Goal: Browse casually: Explore the website without a specific task or goal

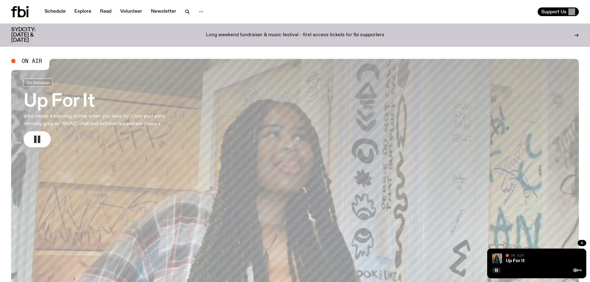
click at [38, 138] on rect "button" at bounding box center [39, 139] width 2 height 7
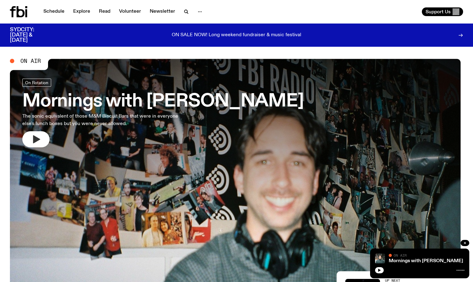
click at [35, 138] on icon "button" at bounding box center [36, 139] width 7 height 8
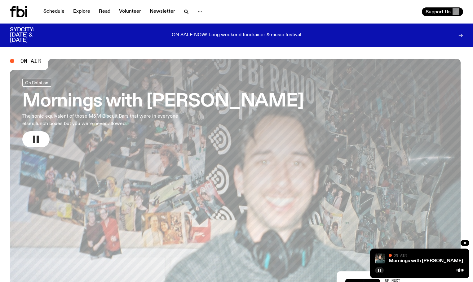
click at [40, 137] on icon "button" at bounding box center [36, 139] width 10 height 10
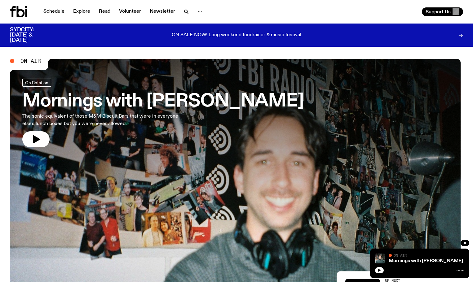
drag, startPoint x: 43, startPoint y: 137, endPoint x: 42, endPoint y: 131, distance: 6.0
click at [42, 137] on button "button" at bounding box center [35, 139] width 27 height 16
click at [40, 138] on icon "button" at bounding box center [36, 139] width 10 height 10
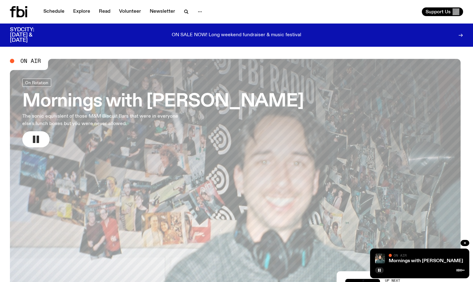
click at [38, 138] on rect "button" at bounding box center [38, 139] width 2 height 7
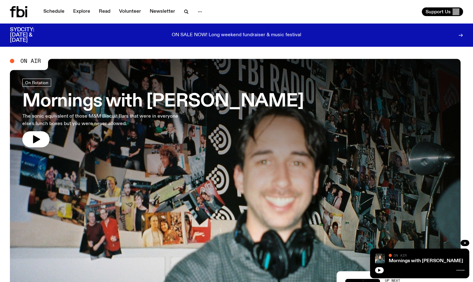
drag, startPoint x: 34, startPoint y: 138, endPoint x: 36, endPoint y: 127, distance: 11.3
click at [34, 138] on icon "button" at bounding box center [36, 139] width 7 height 8
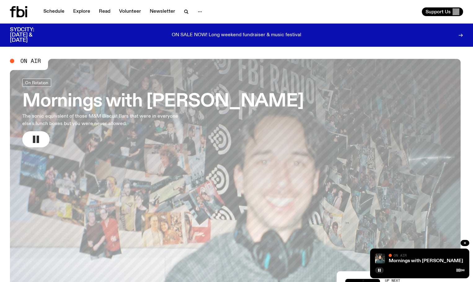
click at [35, 137] on rect "button" at bounding box center [34, 139] width 2 height 7
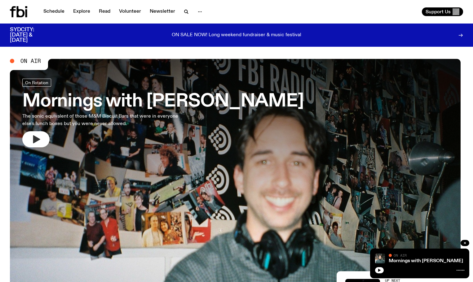
click at [35, 138] on icon "button" at bounding box center [36, 139] width 7 height 8
click at [37, 138] on icon "button" at bounding box center [36, 139] width 7 height 8
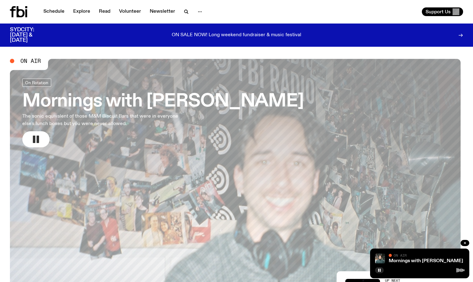
click at [38, 140] on rect "button" at bounding box center [38, 139] width 2 height 7
